Goal: Task Accomplishment & Management: Manage account settings

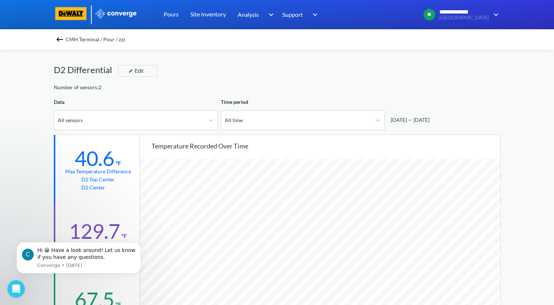
click at [64, 40] on img at bounding box center [59, 39] width 9 height 9
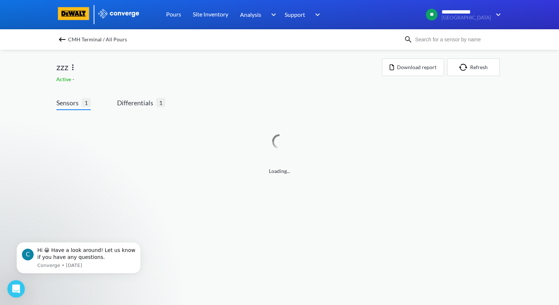
click at [63, 41] on img at bounding box center [62, 39] width 9 height 9
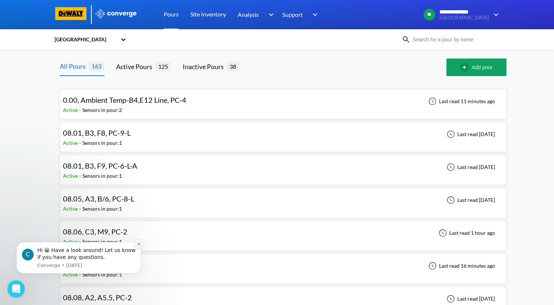
click at [140, 244] on icon "Dismiss notification" at bounding box center [139, 244] width 4 height 4
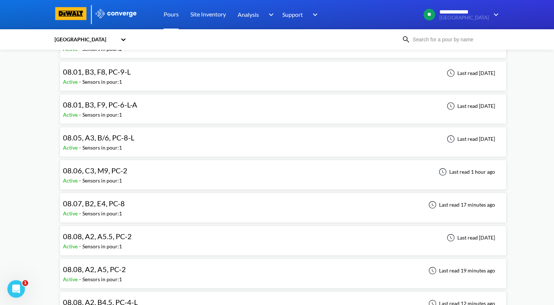
scroll to position [73, 0]
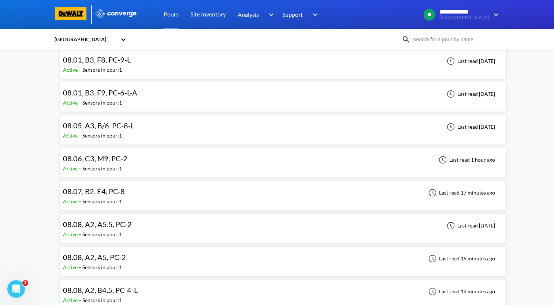
click at [142, 161] on div "08.06, C3, M9, PC-2 Active - Sensors in pour: 1 Last read 1 hour ago" at bounding box center [283, 162] width 440 height 23
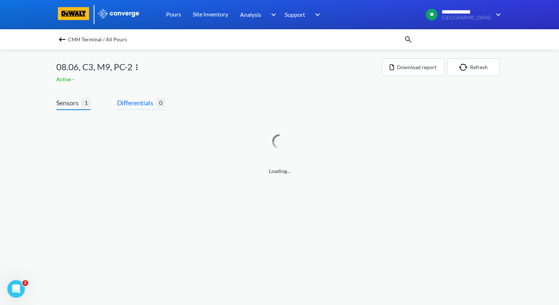
click at [147, 106] on span "Differentials" at bounding box center [136, 103] width 39 height 10
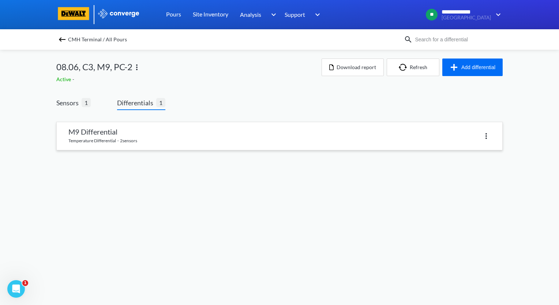
click at [229, 144] on link at bounding box center [280, 136] width 446 height 28
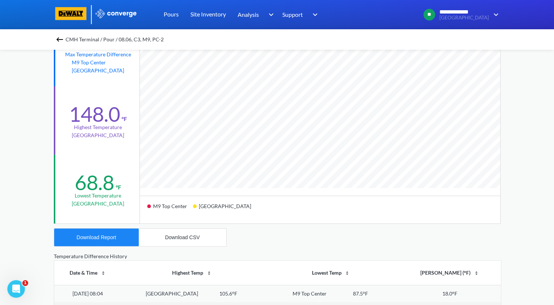
scroll to position [146, 0]
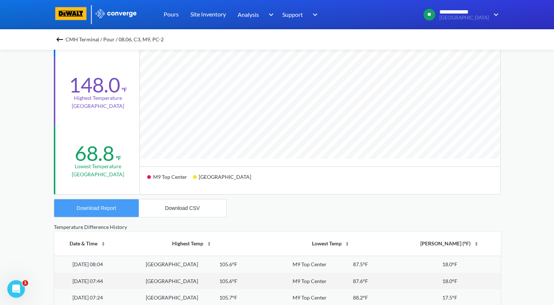
click at [105, 210] on div "Download Report" at bounding box center [96, 208] width 40 height 6
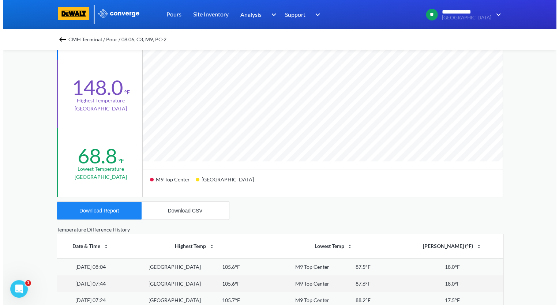
scroll to position [0, 0]
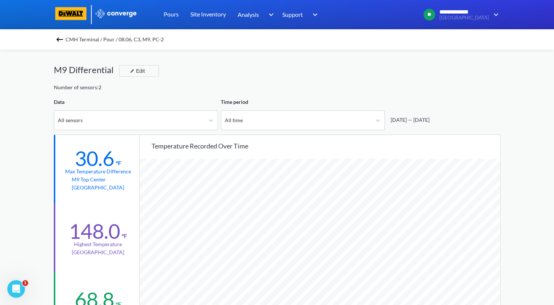
click at [59, 38] on img at bounding box center [59, 39] width 9 height 9
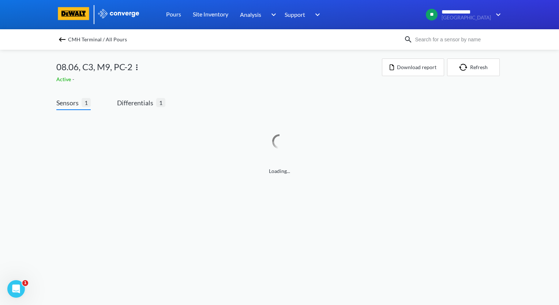
click at [139, 69] on img at bounding box center [136, 67] width 9 height 9
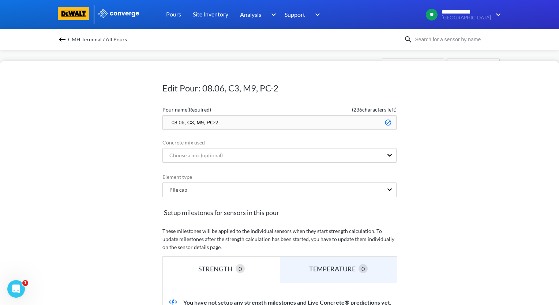
click at [168, 119] on input "08.06, C3, M9, PC-2" at bounding box center [279, 122] width 234 height 15
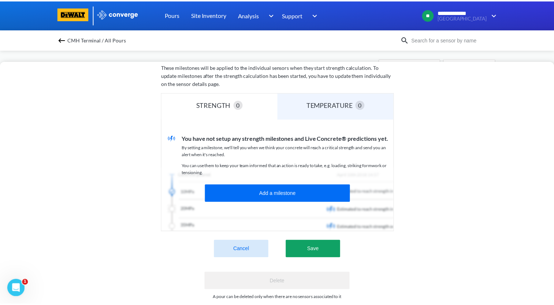
scroll to position [181, 0]
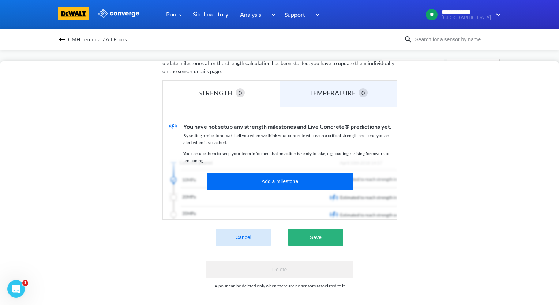
type input "zzz.08.06, C3, M9, PC-2"
click at [331, 235] on button "Save" at bounding box center [315, 238] width 55 height 18
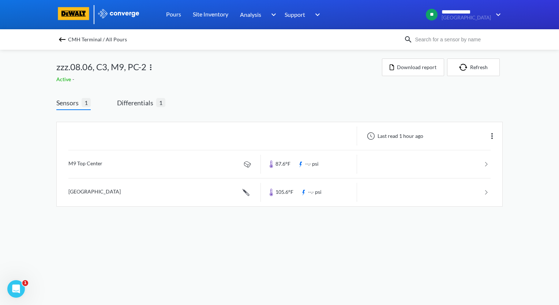
click at [61, 38] on img at bounding box center [62, 39] width 9 height 9
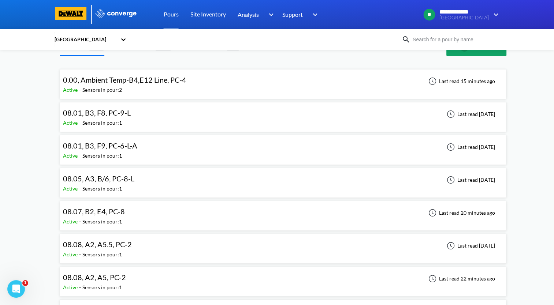
scroll to position [37, 0]
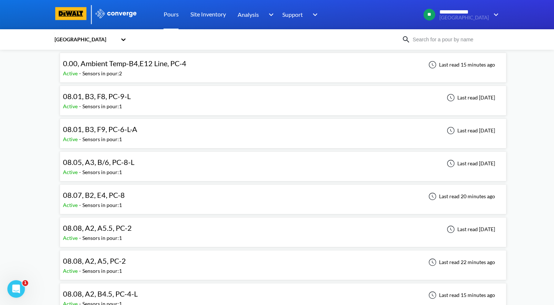
click at [126, 200] on div "08.07, B2, E4, PC-8" at bounding box center [95, 195] width 65 height 11
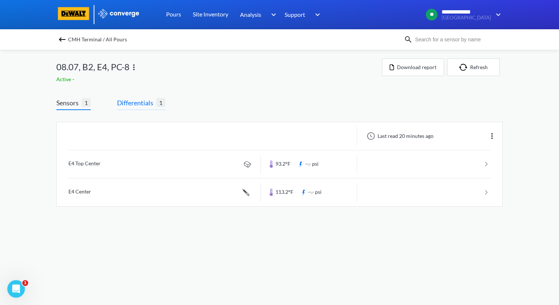
click at [138, 108] on span "Differentials" at bounding box center [136, 103] width 39 height 10
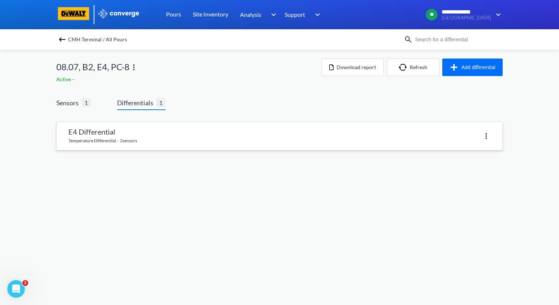
click at [141, 138] on link at bounding box center [280, 136] width 446 height 28
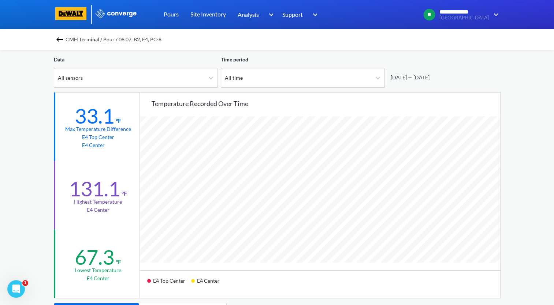
scroll to position [146, 0]
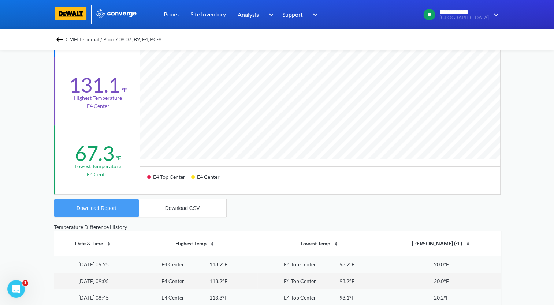
click at [101, 205] on div "Download Report" at bounding box center [96, 208] width 40 height 6
click at [59, 36] on img at bounding box center [59, 39] width 9 height 9
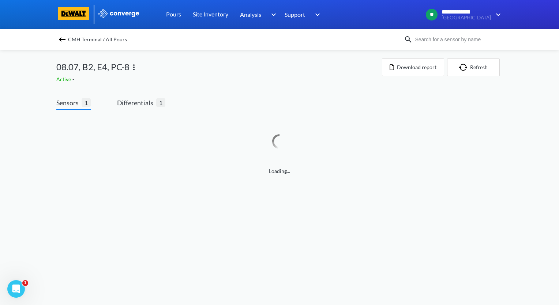
click at [136, 70] on img at bounding box center [134, 67] width 9 height 9
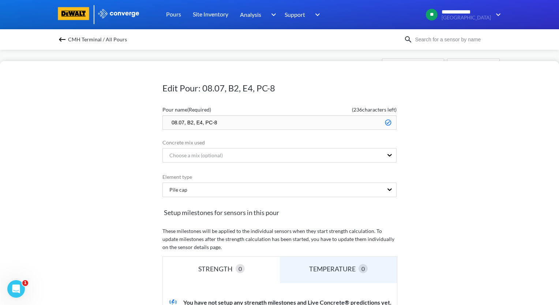
click at [168, 122] on input "08.07, B2, E4, PC-8" at bounding box center [279, 122] width 234 height 15
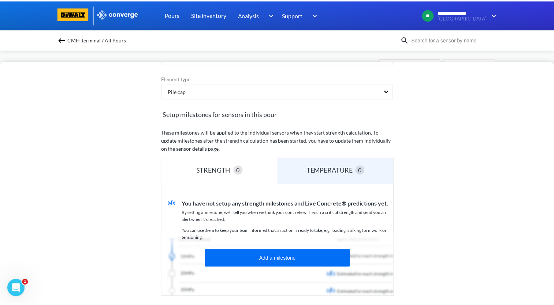
scroll to position [181, 0]
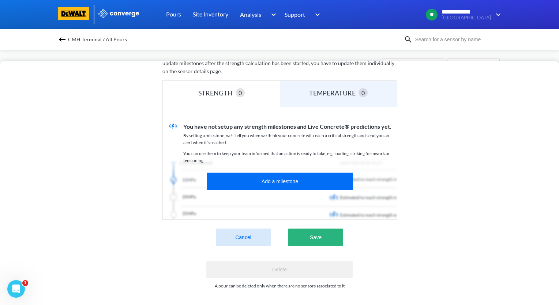
type input "zzz.08.07, B2, E4, PC-8"
click at [330, 231] on button "Save" at bounding box center [315, 238] width 55 height 18
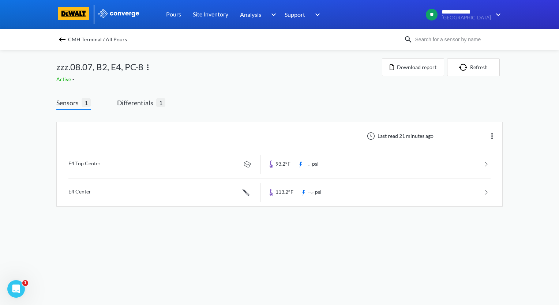
click at [60, 37] on img at bounding box center [62, 39] width 9 height 9
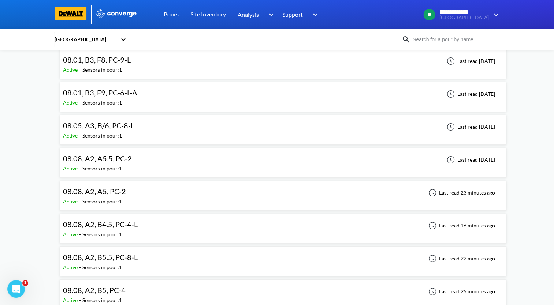
scroll to position [110, 0]
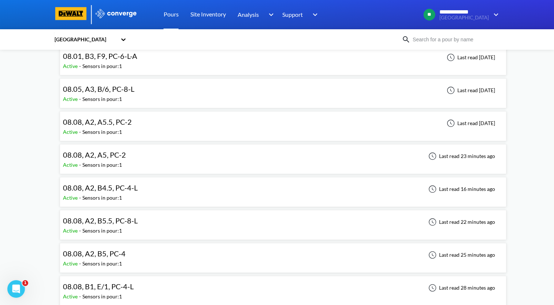
click at [156, 154] on div "08.08, A2, A5, PC-2 Active - Sensors in pour: 1 Last read 23 minutes ago" at bounding box center [283, 158] width 440 height 23
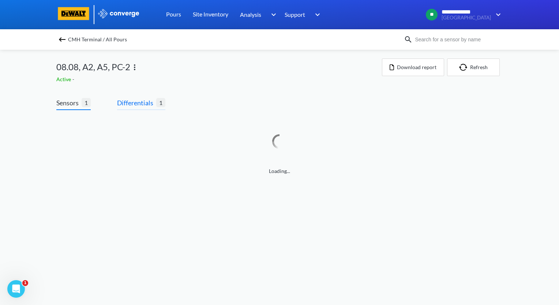
click at [142, 100] on span "Differentials" at bounding box center [136, 103] width 39 height 10
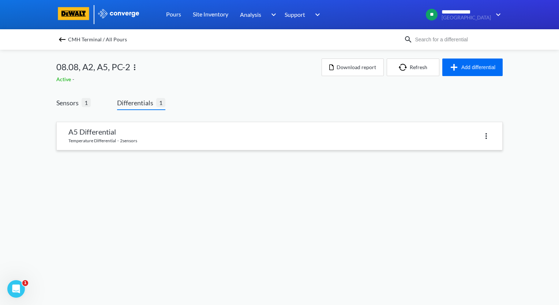
click at [146, 138] on link at bounding box center [280, 136] width 446 height 28
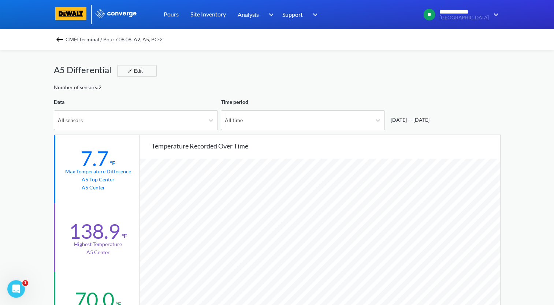
scroll to position [146, 0]
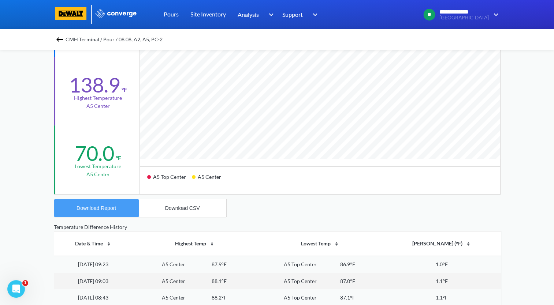
click at [88, 204] on button "Download Report" at bounding box center [96, 208] width 85 height 18
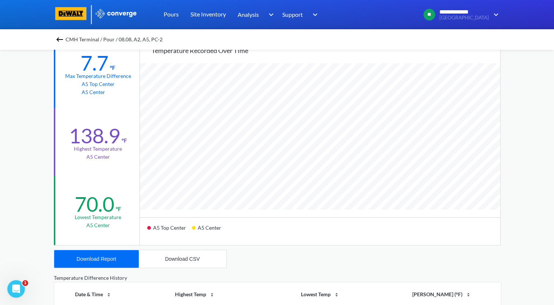
scroll to position [37, 0]
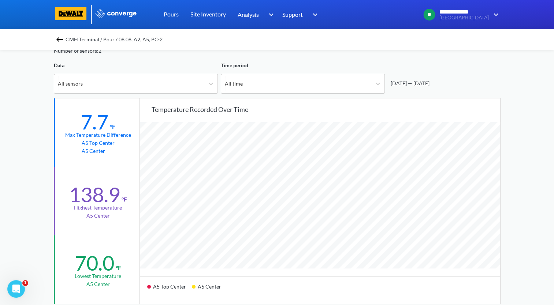
click at [61, 37] on img at bounding box center [59, 39] width 9 height 9
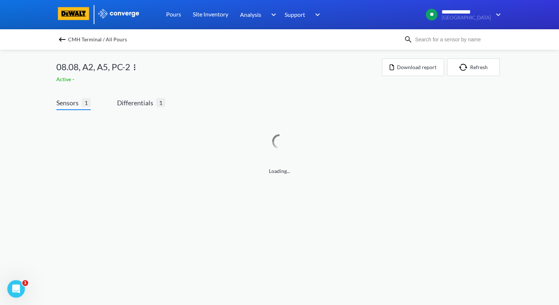
click at [136, 67] on img at bounding box center [134, 67] width 9 height 9
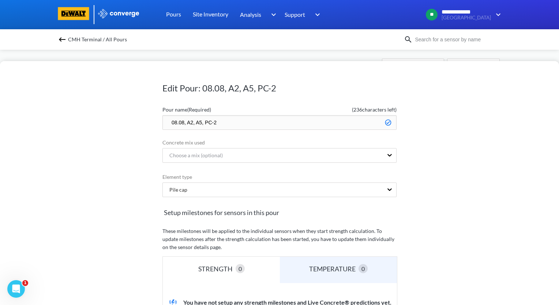
click at [168, 119] on input "08.08, A2, A5, PC-2" at bounding box center [279, 122] width 234 height 15
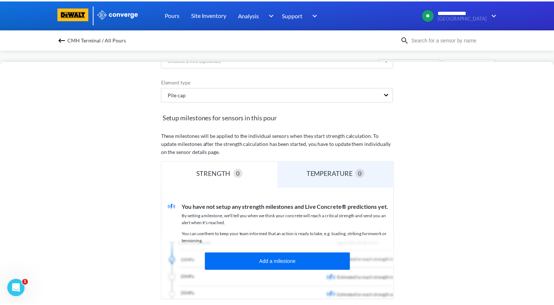
scroll to position [181, 0]
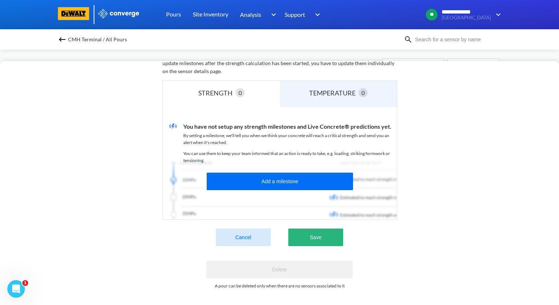
type input "zzz.08.08, A2, A5, PC-2"
click at [317, 233] on button "Save" at bounding box center [315, 238] width 55 height 18
click at [318, 232] on button "Save" at bounding box center [315, 238] width 55 height 18
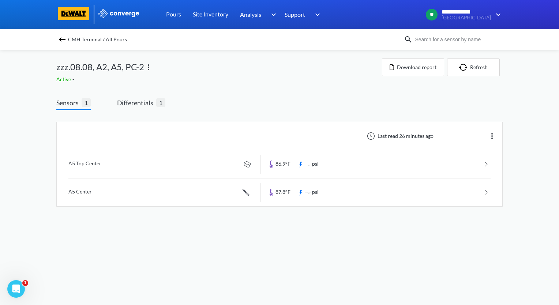
click at [59, 40] on img at bounding box center [62, 39] width 9 height 9
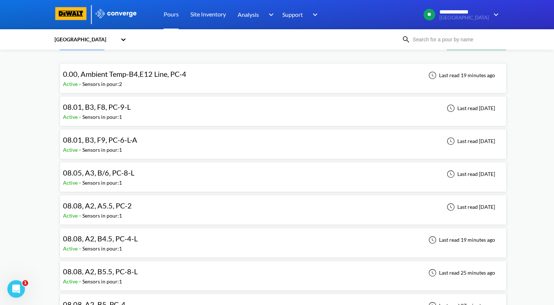
scroll to position [37, 0]
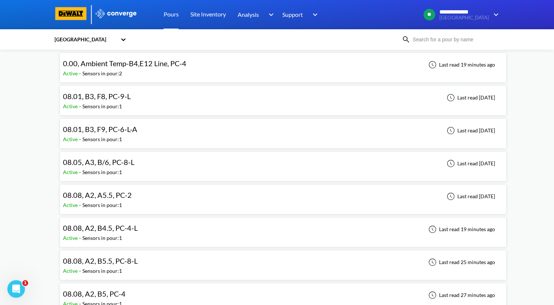
click at [166, 232] on div "08.08, A2, B4.5, PC-4-L Active - Sensors in pour: 1 Last read 19 minutes ago" at bounding box center [283, 232] width 440 height 23
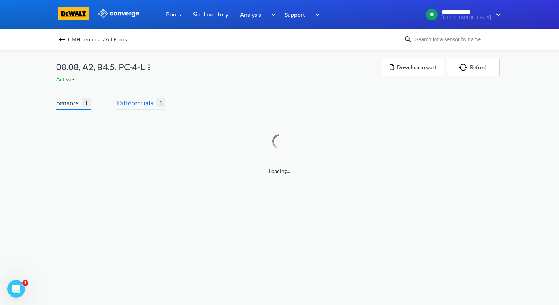
click at [136, 103] on span "Differentials" at bounding box center [136, 103] width 39 height 10
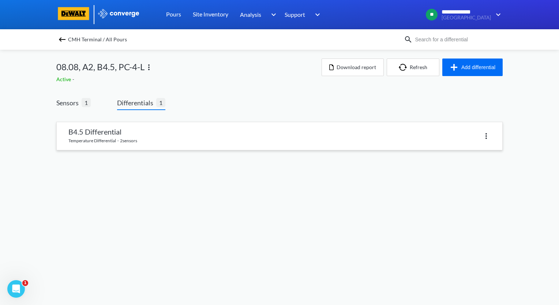
click at [141, 146] on link at bounding box center [280, 136] width 446 height 28
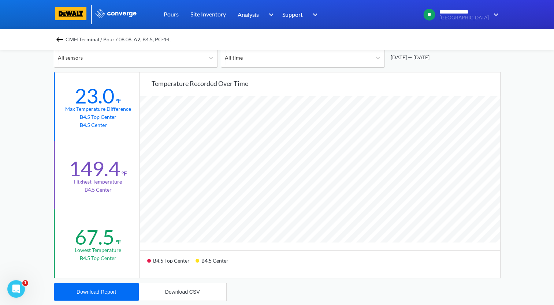
scroll to position [73, 0]
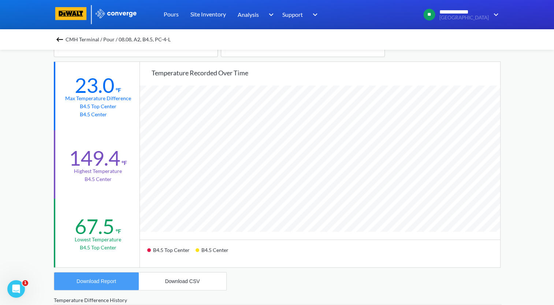
click at [113, 280] on div "Download Report" at bounding box center [96, 281] width 40 height 6
click at [293, 285] on div "CMH Terminal / Pour / 08.08, A2, B4.5, PC-4-L B4.5 Differential Edit Number of …" at bounding box center [277, 258] width 446 height 563
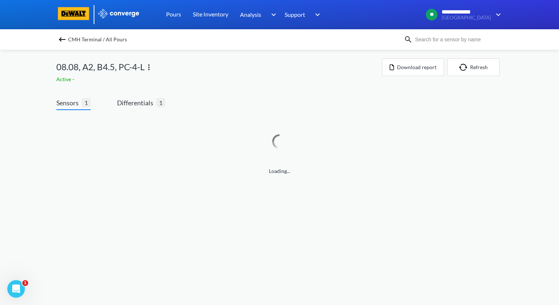
click at [149, 67] on img at bounding box center [149, 67] width 9 height 9
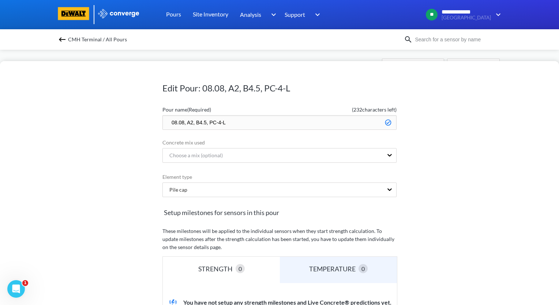
click at [166, 123] on input "08.08, A2, B4.5, PC-4-L" at bounding box center [279, 122] width 234 height 15
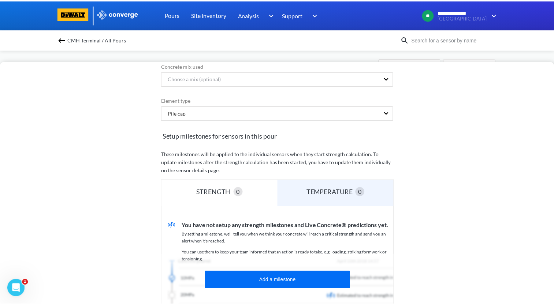
scroll to position [181, 0]
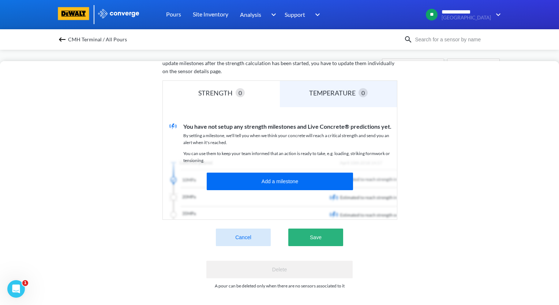
type input "zzz.08.08, A2, B4.5, PC-4-L"
click at [325, 235] on button "Save" at bounding box center [315, 238] width 55 height 18
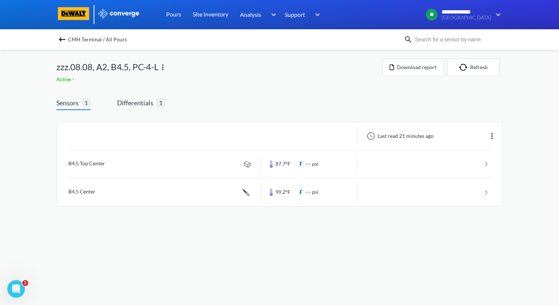
click at [59, 39] on img at bounding box center [62, 39] width 9 height 9
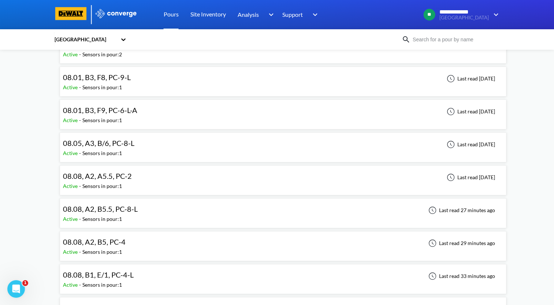
scroll to position [73, 0]
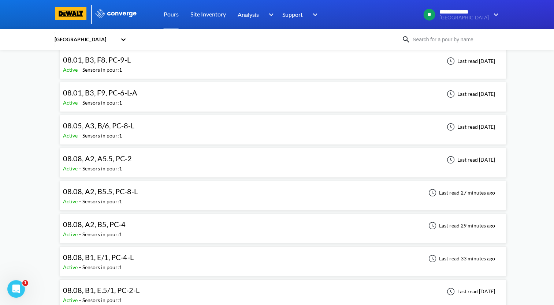
click at [189, 194] on div "08.08, A2, B5.5, PC-8-L Active - Sensors in pour: 1 Last read 27 minutes ago" at bounding box center [283, 195] width 440 height 23
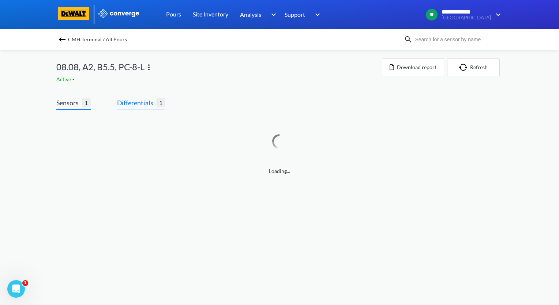
click at [135, 103] on span "Differentials" at bounding box center [136, 103] width 39 height 10
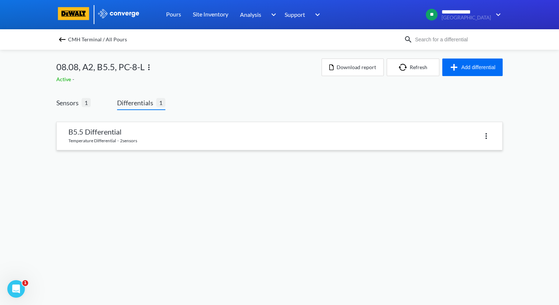
click at [147, 139] on link at bounding box center [280, 136] width 446 height 28
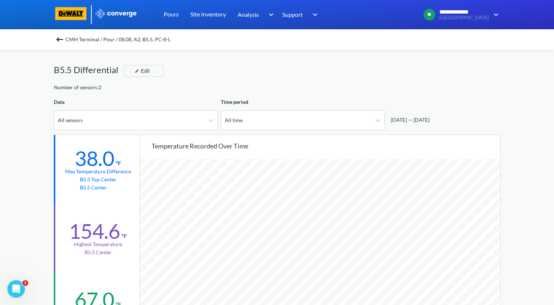
click at [60, 42] on img at bounding box center [59, 39] width 9 height 9
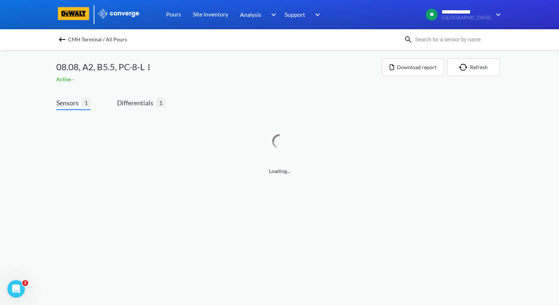
click at [152, 68] on img at bounding box center [149, 67] width 9 height 9
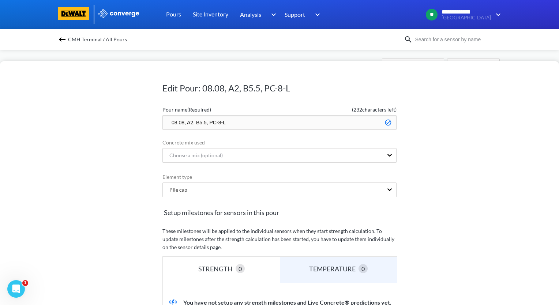
click at [166, 122] on input "08.08, A2, B5.5, PC-8-L" at bounding box center [279, 122] width 234 height 15
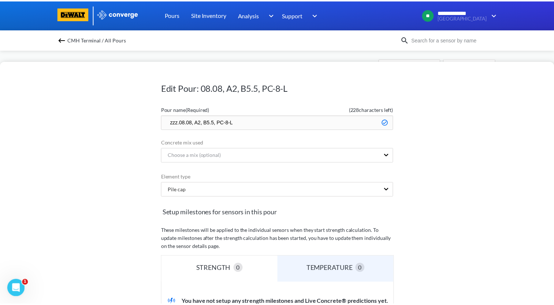
scroll to position [146, 0]
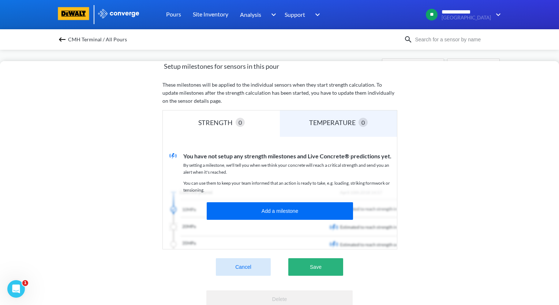
type input "zzz.08.08, A2, B5.5, PC-8-L"
click at [318, 267] on button "Save" at bounding box center [315, 267] width 55 height 18
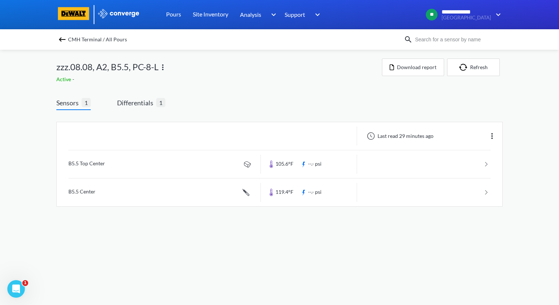
click at [63, 40] on img at bounding box center [62, 39] width 9 height 9
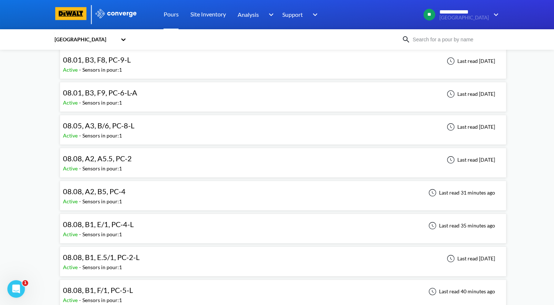
scroll to position [110, 0]
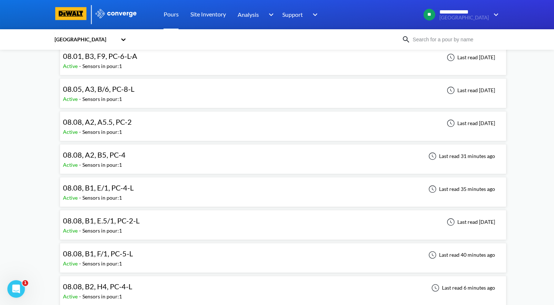
click at [130, 158] on div "08.08, A2, B5, PC-4 Active - Sensors in pour: 1 Last read 31 minutes ago" at bounding box center [283, 158] width 440 height 23
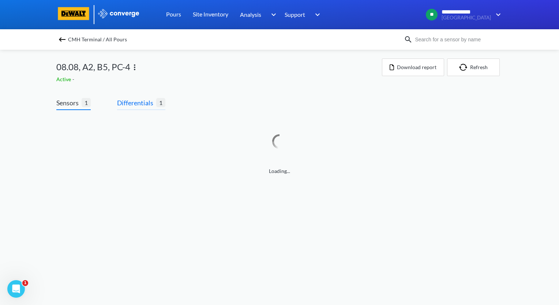
click at [136, 100] on span "Differentials" at bounding box center [136, 103] width 39 height 10
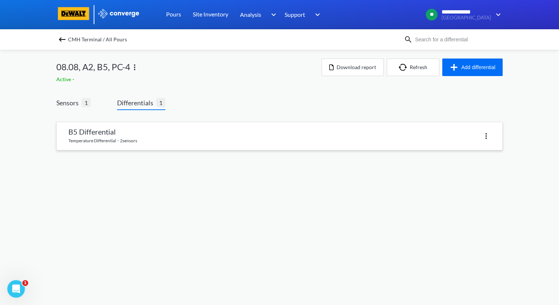
click at [136, 130] on link at bounding box center [280, 136] width 446 height 28
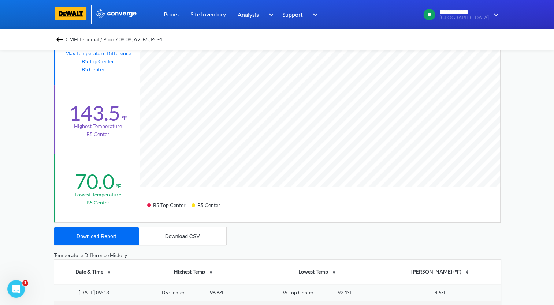
scroll to position [183, 0]
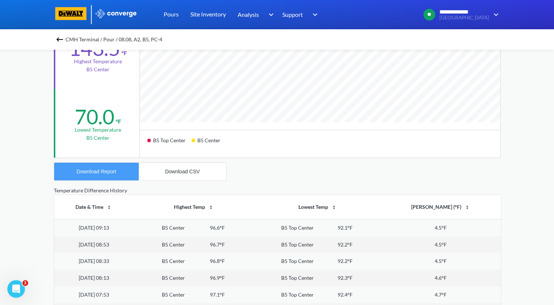
click at [83, 166] on button "Download Report" at bounding box center [96, 172] width 85 height 18
click at [60, 37] on img at bounding box center [59, 39] width 9 height 9
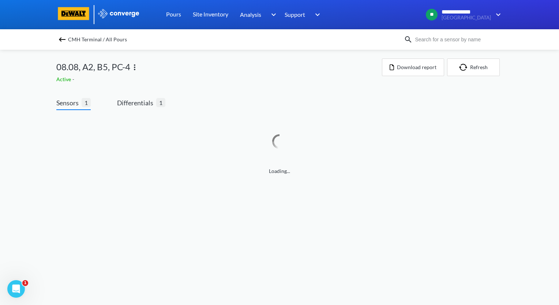
click at [136, 68] on img at bounding box center [134, 67] width 9 height 9
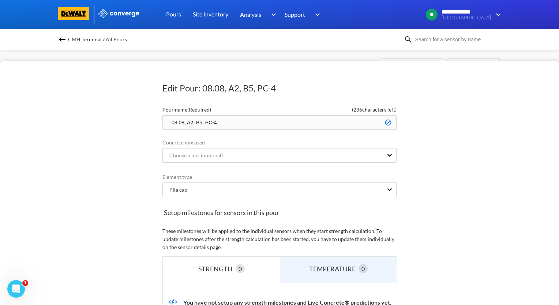
click at [166, 123] on input "08.08, A2, B5, PC-4" at bounding box center [279, 122] width 234 height 15
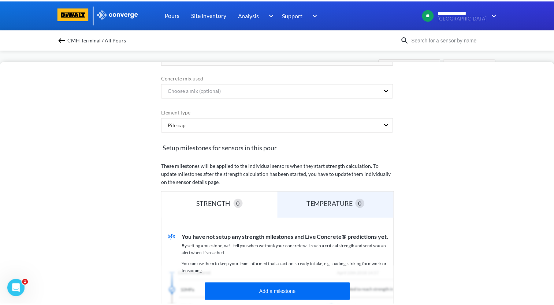
scroll to position [146, 0]
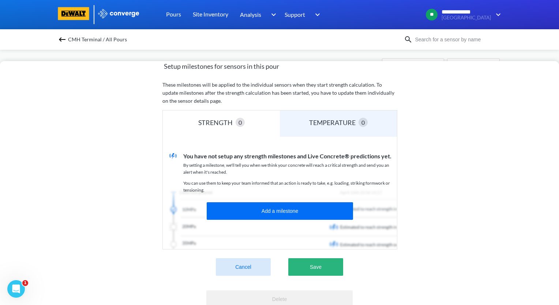
type input "zzz.08.08, A2, B5, PC-4"
click at [325, 268] on button "Save" at bounding box center [315, 267] width 55 height 18
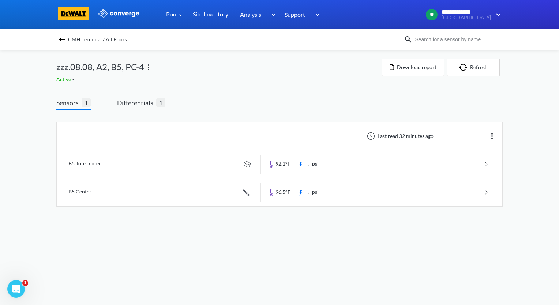
click at [64, 39] on img at bounding box center [62, 39] width 9 height 9
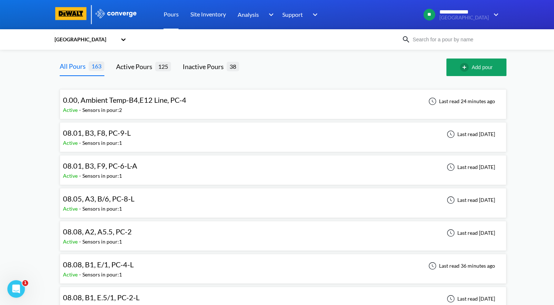
scroll to position [37, 0]
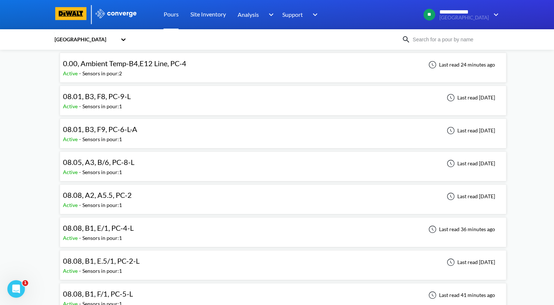
click at [195, 231] on div "08.08, B1, E/1, PC-4-L Active - Sensors in pour: 1 Last read 36 minutes ago" at bounding box center [283, 232] width 440 height 23
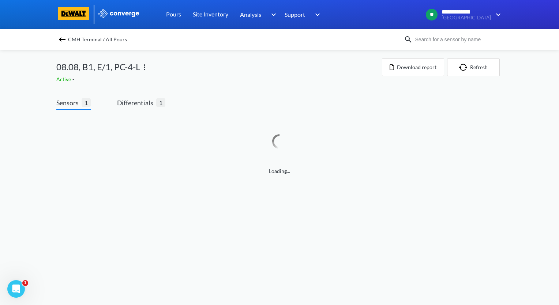
click at [140, 110] on div "Loading..." at bounding box center [279, 150] width 446 height 80
click at [143, 105] on span "Differentials" at bounding box center [136, 103] width 39 height 10
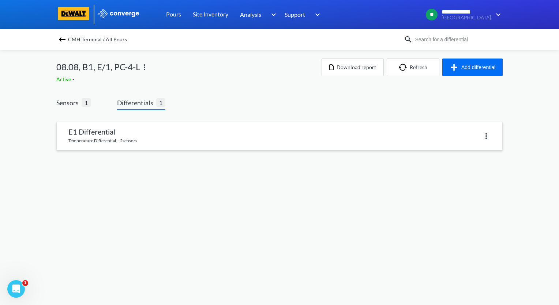
click at [149, 138] on link at bounding box center [280, 136] width 446 height 28
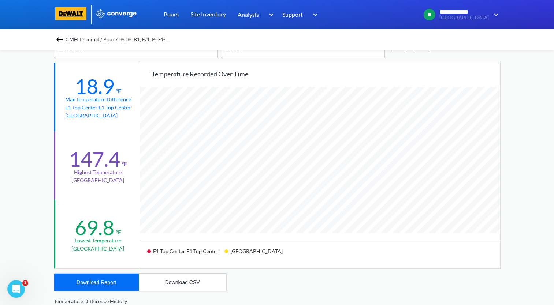
scroll to position [73, 0]
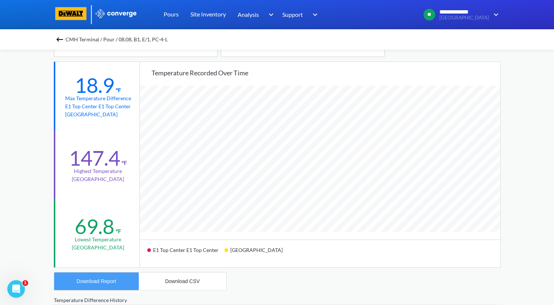
click at [96, 278] on div "Download Report" at bounding box center [96, 281] width 40 height 6
click at [30, 171] on div "**********" at bounding box center [277, 233] width 554 height 613
click at [61, 40] on img at bounding box center [59, 39] width 9 height 9
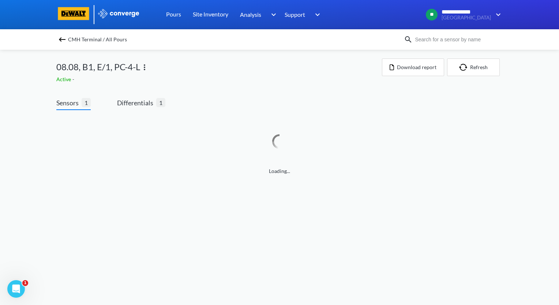
click at [144, 67] on img at bounding box center [144, 67] width 9 height 9
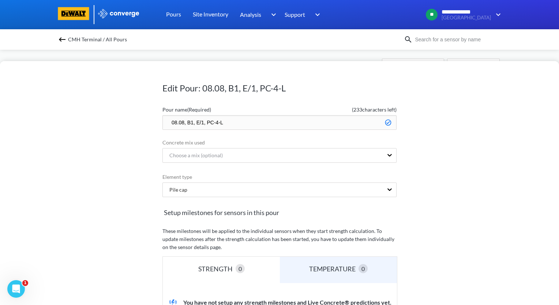
click at [165, 119] on input "08.08, B1, E/1, PC-4-L" at bounding box center [279, 122] width 234 height 15
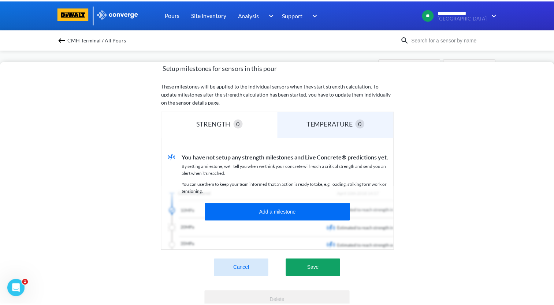
scroll to position [146, 0]
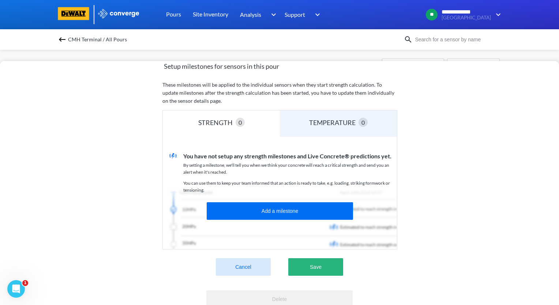
type input "zzz.08.08, B1, E/1, PC-4-L"
click at [327, 273] on button "Save" at bounding box center [315, 267] width 55 height 18
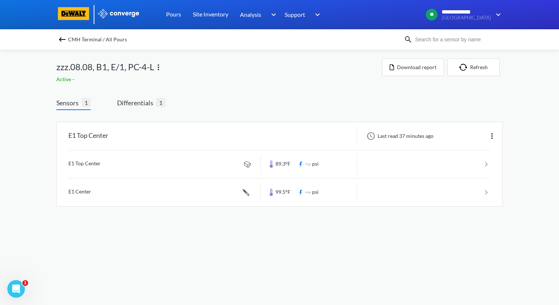
click at [61, 41] on img at bounding box center [62, 39] width 9 height 9
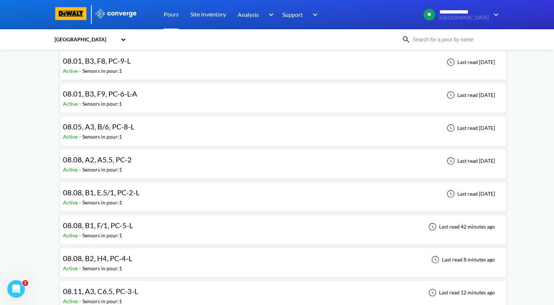
scroll to position [73, 0]
click at [200, 226] on div "08.08, B1, F/1, PC-5-L Active - Sensors in pour: 1 Last read 42 minutes ago" at bounding box center [283, 228] width 440 height 23
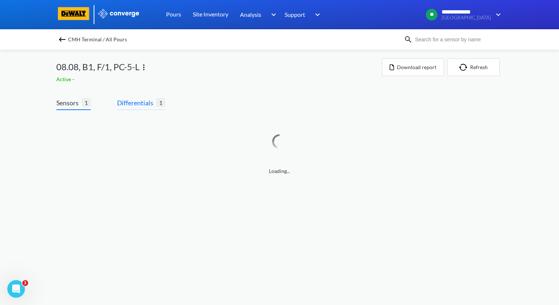
click at [145, 109] on span "Differentials 1" at bounding box center [141, 104] width 48 height 12
click at [142, 108] on span "Differentials 1" at bounding box center [141, 104] width 48 height 12
click at [139, 106] on span "Differentials" at bounding box center [136, 103] width 39 height 10
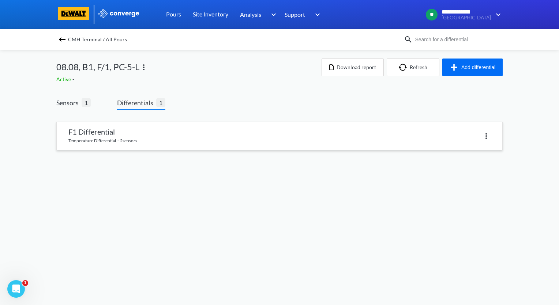
click at [129, 133] on link at bounding box center [280, 136] width 446 height 28
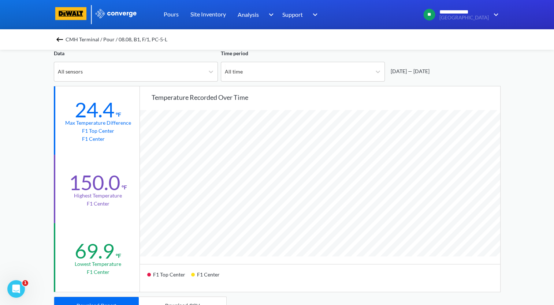
scroll to position [146, 0]
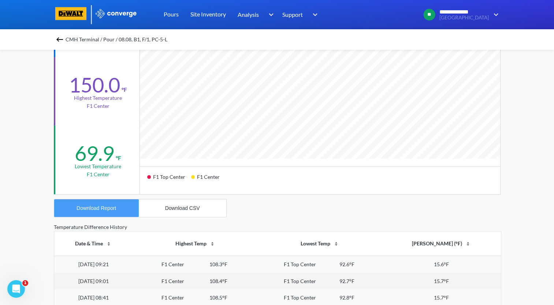
click at [104, 210] on div "Download Report" at bounding box center [96, 208] width 40 height 6
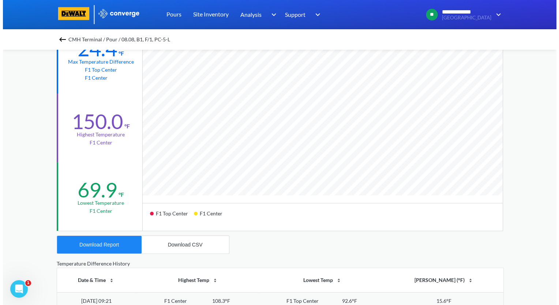
scroll to position [0, 0]
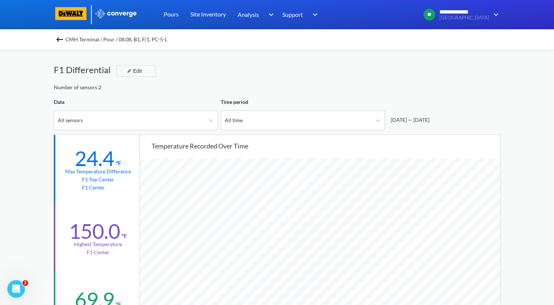
click at [15, 102] on div "**********" at bounding box center [277, 306] width 554 height 613
click at [61, 39] on img at bounding box center [59, 39] width 9 height 9
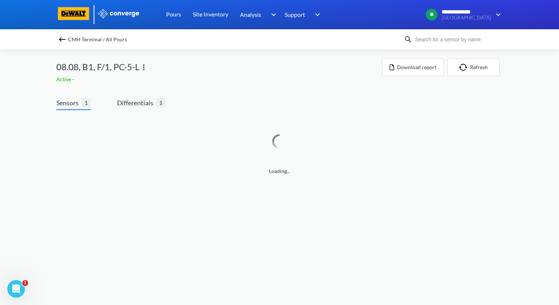
click at [145, 68] on img at bounding box center [143, 67] width 9 height 9
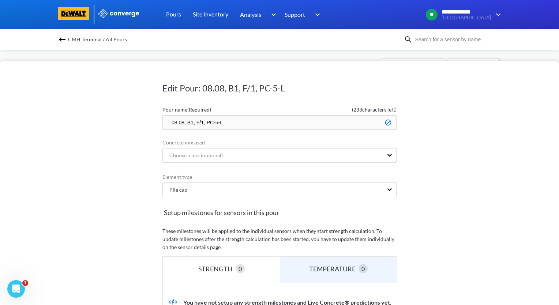
click at [165, 121] on input "08.08, B1, F/1, PC-5-L" at bounding box center [279, 122] width 234 height 15
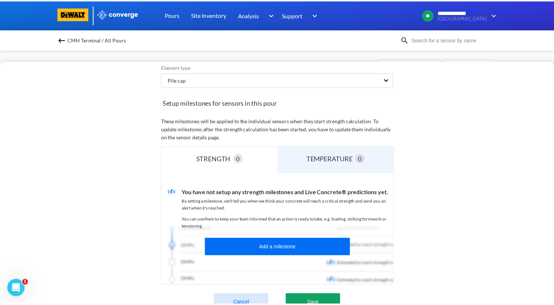
scroll to position [145, 0]
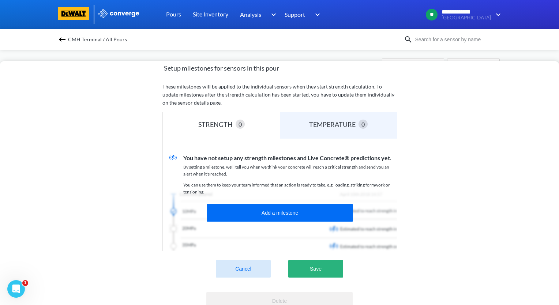
type input "zzz.08.08, B1, F/1, PC-5-L"
click at [328, 266] on button "Save" at bounding box center [315, 269] width 55 height 18
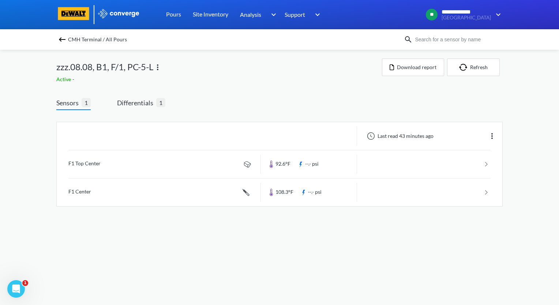
click at [62, 39] on img at bounding box center [62, 39] width 9 height 9
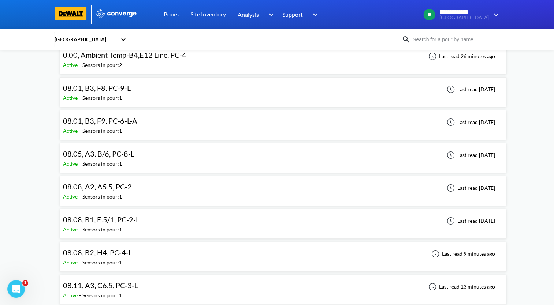
scroll to position [73, 0]
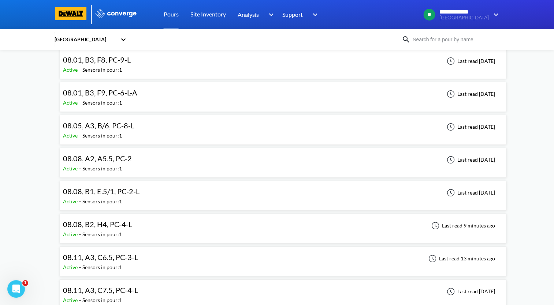
click at [159, 227] on div "08.08, B2, H4, PC-4-L Active - Sensors in pour: 1 Last read 9 minutes ago" at bounding box center [283, 228] width 440 height 23
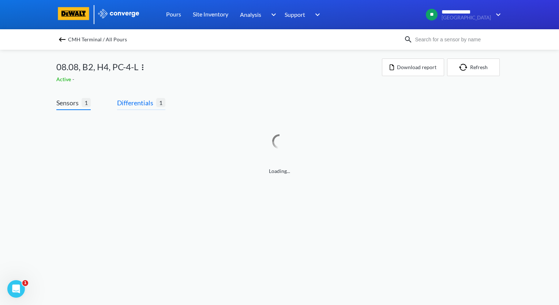
click at [147, 109] on span "Differentials 1" at bounding box center [141, 104] width 48 height 12
click at [140, 98] on span "Differentials" at bounding box center [136, 103] width 39 height 10
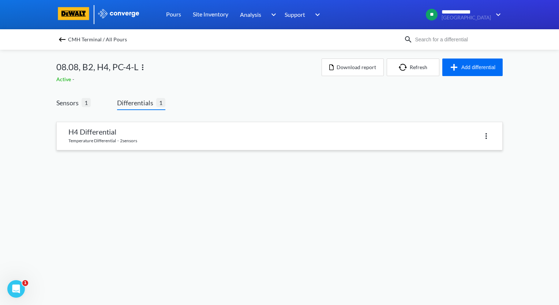
click at [163, 143] on link at bounding box center [280, 136] width 446 height 28
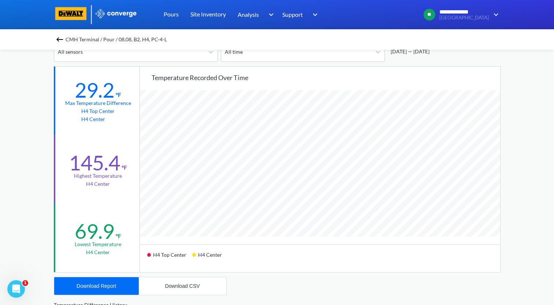
scroll to position [73, 0]
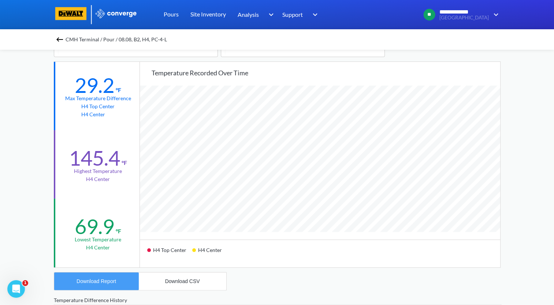
click at [104, 279] on div "Download Report" at bounding box center [96, 281] width 40 height 6
click at [61, 40] on img at bounding box center [59, 39] width 9 height 9
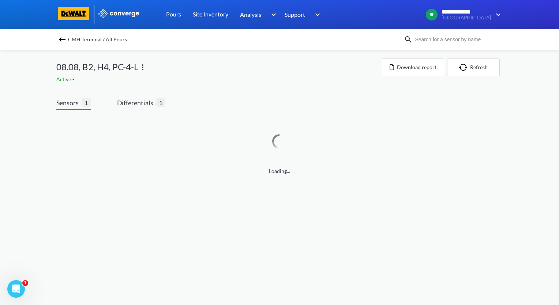
click at [141, 68] on img at bounding box center [142, 67] width 9 height 9
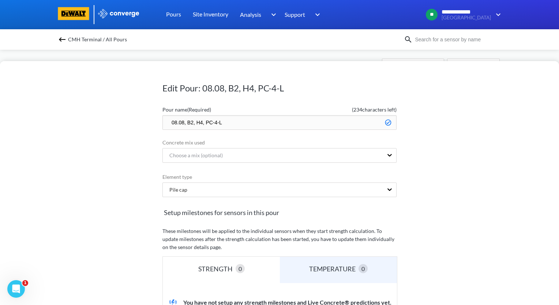
click at [165, 122] on input "08.08, B2, H4, PC-4-L" at bounding box center [279, 122] width 234 height 15
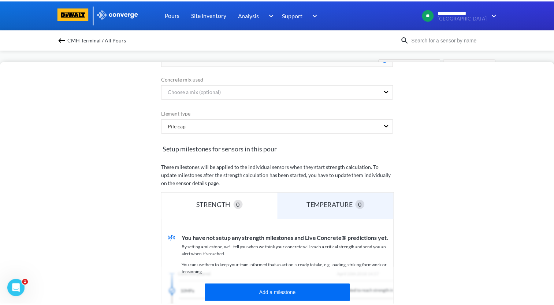
scroll to position [181, 0]
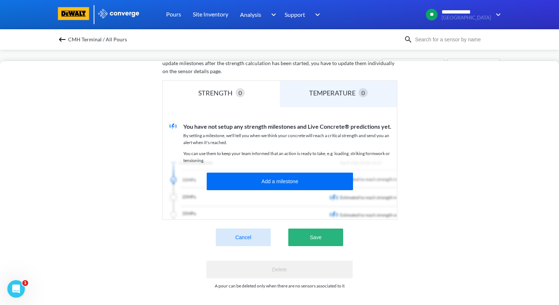
type input "zzz.08.08, B2, H4, PC-4-L"
click at [316, 236] on button "Save" at bounding box center [315, 238] width 55 height 18
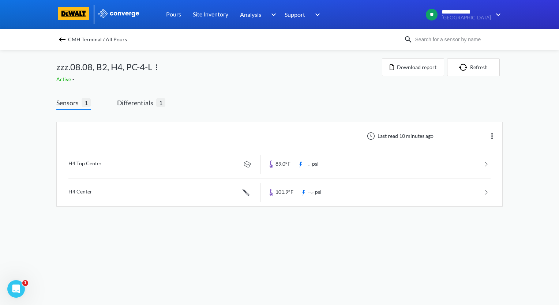
click at [64, 39] on img at bounding box center [62, 39] width 9 height 9
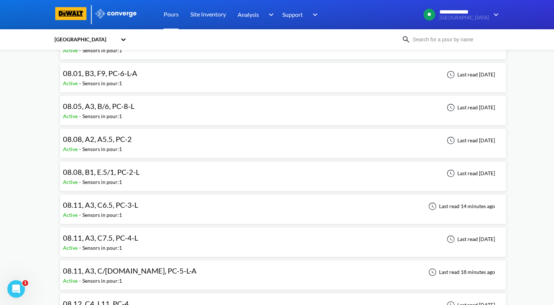
scroll to position [110, 0]
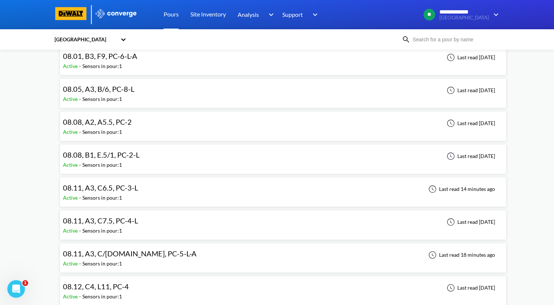
click at [175, 192] on div "08.11, A3, C6.5, PC-3-L Active - Sensors in pour: 1 Last read 14 minutes ago" at bounding box center [283, 191] width 440 height 23
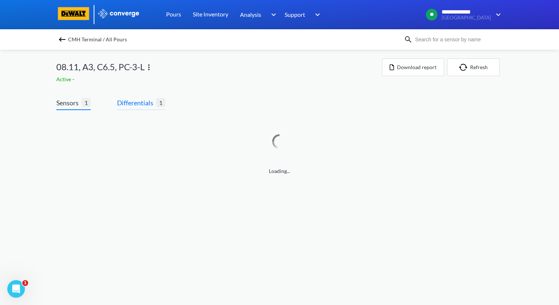
click at [151, 108] on span "Differentials 1" at bounding box center [141, 104] width 48 height 12
click at [136, 102] on span "Differentials" at bounding box center [136, 103] width 39 height 10
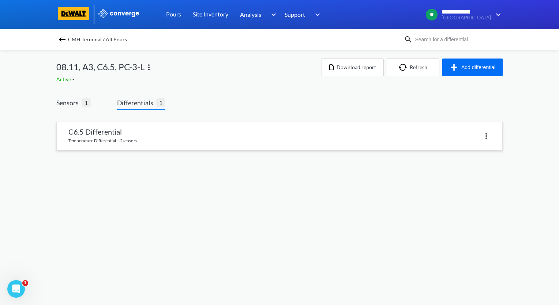
click at [155, 141] on link at bounding box center [280, 136] width 446 height 28
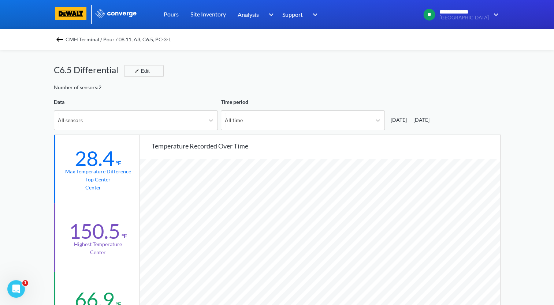
scroll to position [613, 553]
click at [376, 120] on icon at bounding box center [377, 120] width 4 height 3
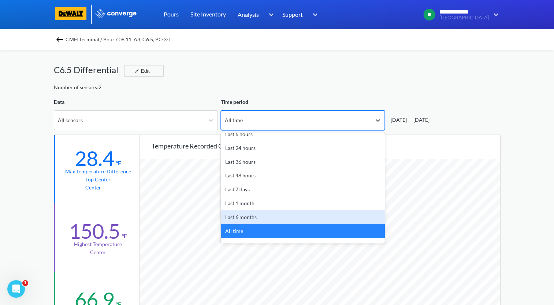
scroll to position [32, 0]
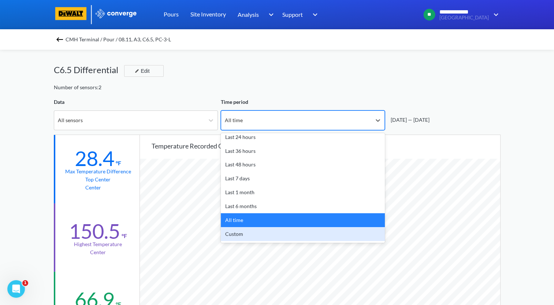
click at [290, 236] on div "Custom" at bounding box center [303, 234] width 164 height 14
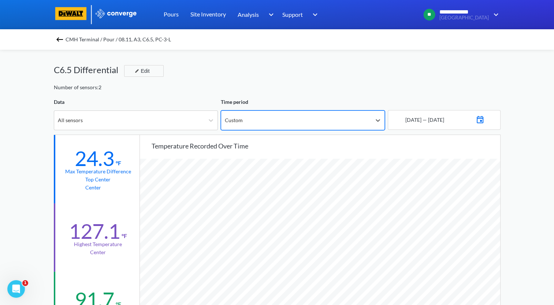
scroll to position [613, 553]
click at [484, 122] on img at bounding box center [479, 119] width 9 height 10
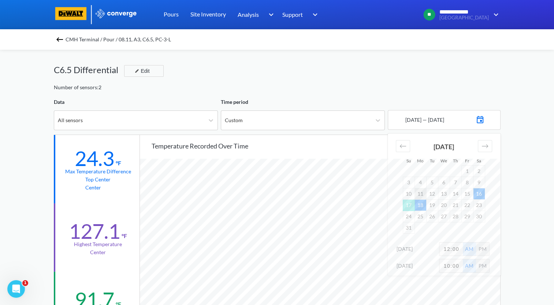
click at [418, 196] on td "11" at bounding box center [420, 193] width 12 height 11
drag, startPoint x: 454, startPoint y: 250, endPoint x: 424, endPoint y: 251, distance: 30.4
click at [424, 251] on div "[DATE] 12:00 AM PM" at bounding box center [443, 250] width 113 height 17
type input "2"
click at [522, 248] on div "**********" at bounding box center [277, 306] width 554 height 613
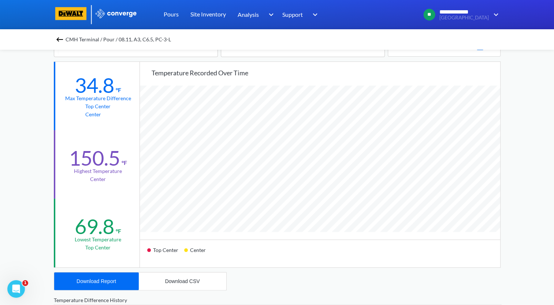
scroll to position [37, 0]
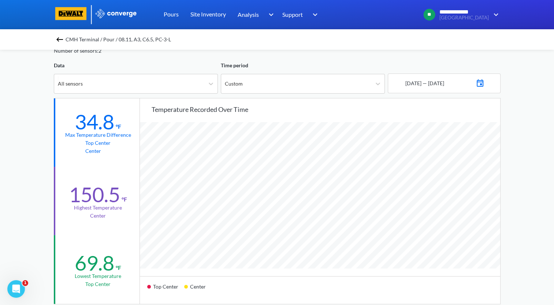
click at [60, 39] on img at bounding box center [59, 39] width 9 height 9
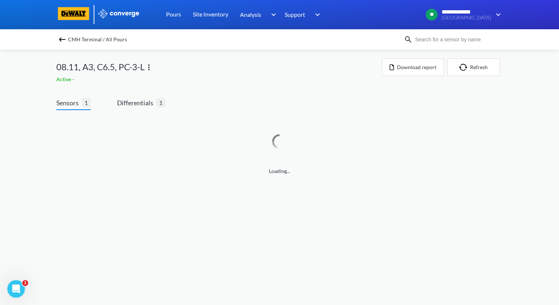
click at [149, 69] on img at bounding box center [149, 67] width 9 height 9
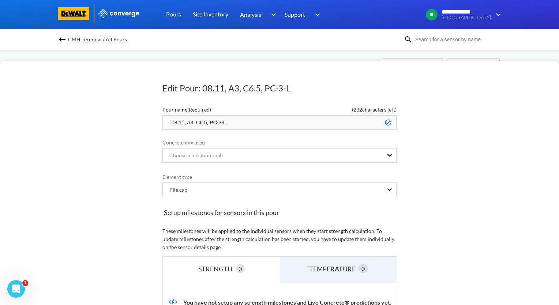
click at [167, 123] on input "08.11, A3, C6.5, PC-3-L" at bounding box center [279, 122] width 234 height 15
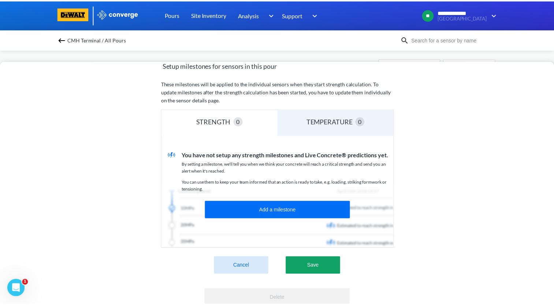
scroll to position [181, 0]
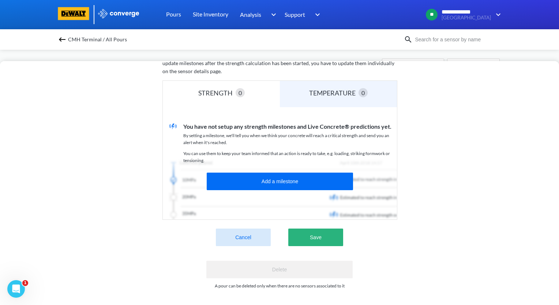
type input "zzz.NG.08.11, A3, C6.5, PC-3-L"
click at [316, 229] on button "Save" at bounding box center [315, 238] width 55 height 18
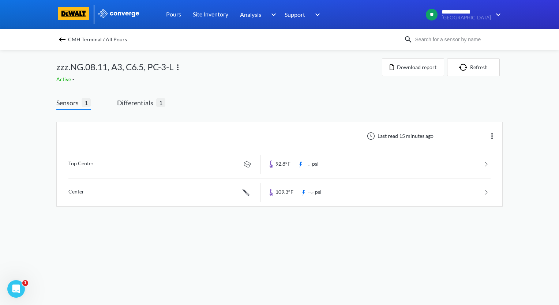
click at [61, 40] on img at bounding box center [62, 39] width 9 height 9
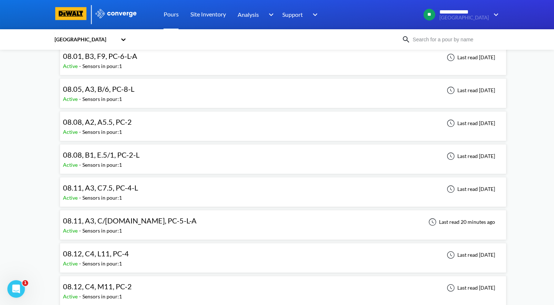
scroll to position [146, 0]
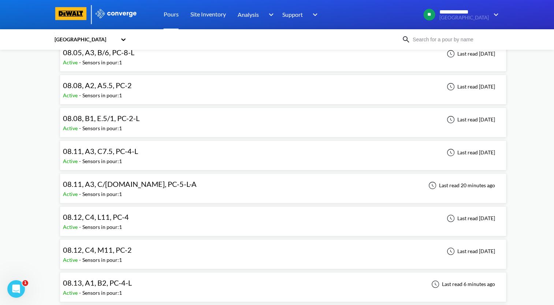
click at [161, 187] on div "08.11, A3, C/[DOMAIN_NAME], PC-5-L-A" at bounding box center [131, 184] width 137 height 11
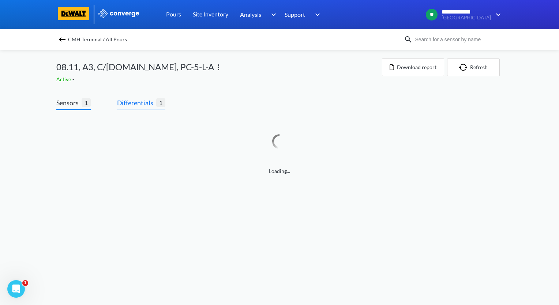
click at [144, 106] on span "Differentials" at bounding box center [136, 103] width 39 height 10
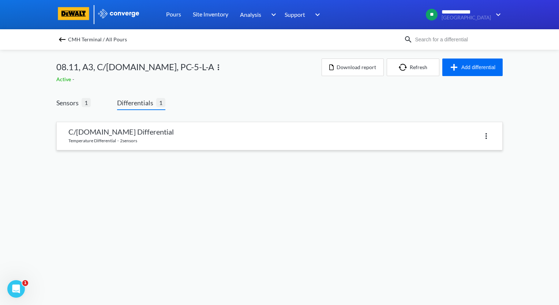
click at [146, 135] on link at bounding box center [280, 136] width 446 height 28
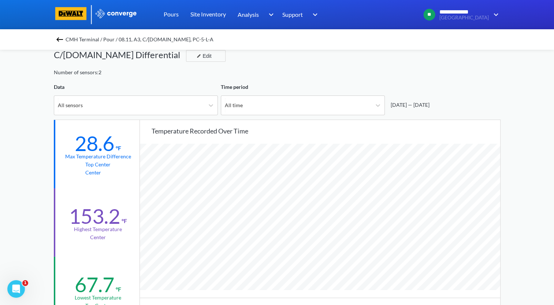
scroll to position [146, 0]
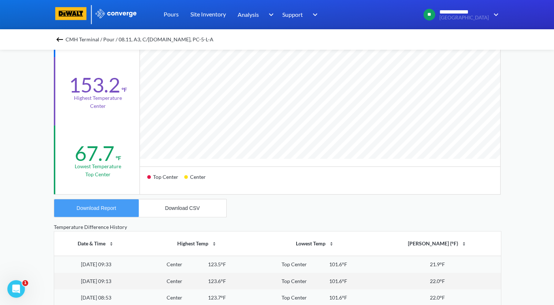
click at [104, 212] on button "Download Report" at bounding box center [96, 208] width 85 height 18
click at [61, 40] on img at bounding box center [59, 39] width 9 height 9
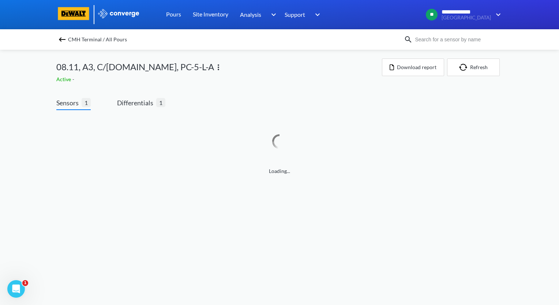
click at [214, 68] on img at bounding box center [218, 67] width 9 height 9
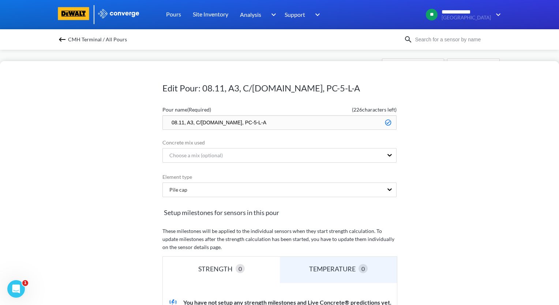
click at [168, 122] on input "08.11, A3, C/[DOMAIN_NAME], PC-5-L-A" at bounding box center [279, 122] width 234 height 15
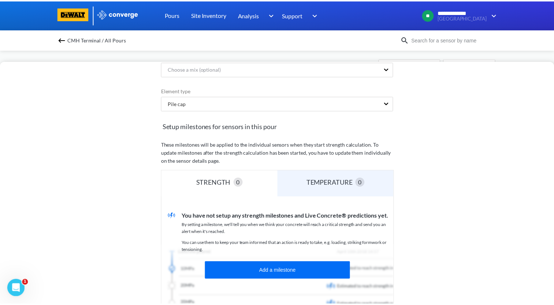
scroll to position [146, 0]
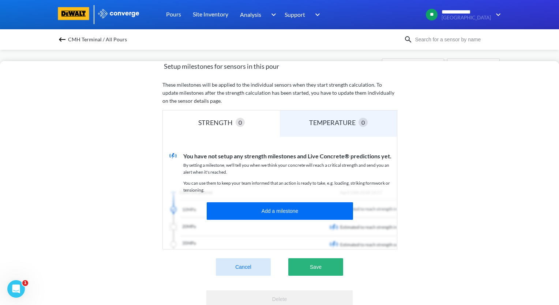
type input "zzz.08.11, A3, C/[DOMAIN_NAME], PC-5-L-A"
click at [331, 270] on button "Save" at bounding box center [315, 267] width 55 height 18
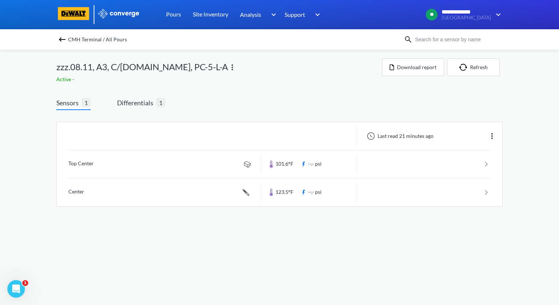
click at [63, 43] on img at bounding box center [62, 39] width 9 height 9
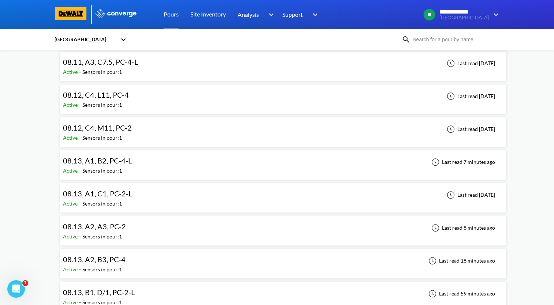
scroll to position [220, 0]
